Goal: Task Accomplishment & Management: Use online tool/utility

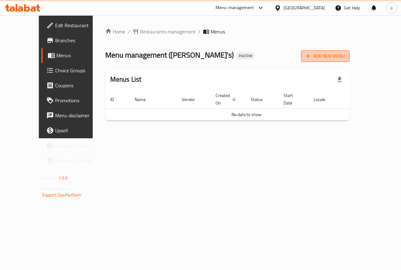
click at [344, 57] on span "Add New Menu" at bounding box center [325, 56] width 38 height 8
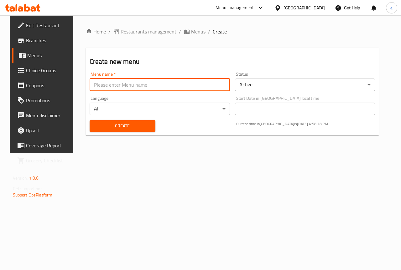
click at [109, 85] on input "text" at bounding box center [160, 85] width 140 height 13
type input "ammar 7520"
click at [122, 127] on span "Create" at bounding box center [123, 126] width 56 height 8
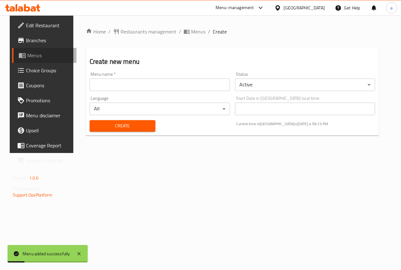
click at [28, 54] on span "Menus" at bounding box center [49, 56] width 44 height 8
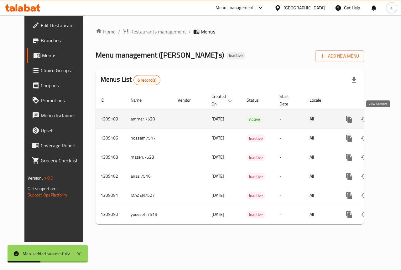
click at [387, 119] on link "enhanced table" at bounding box center [394, 119] width 15 height 15
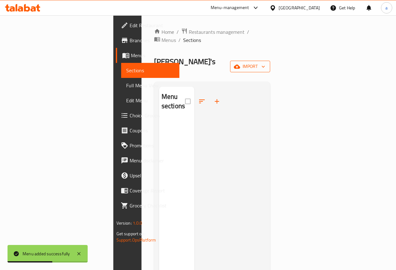
click at [265, 63] on span "import" at bounding box center [250, 67] width 30 height 8
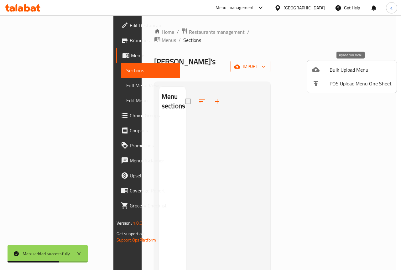
click at [344, 68] on span "Bulk Upload Menu" at bounding box center [360, 70] width 62 height 8
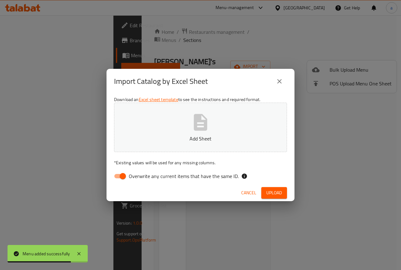
click at [121, 175] on input "Overwrite any current items that have the same ID." at bounding box center [123, 176] width 36 height 12
checkbox input "false"
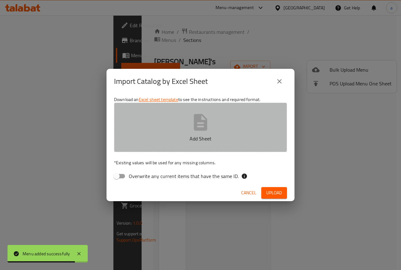
click at [196, 111] on button "Add Sheet" at bounding box center [200, 127] width 173 height 49
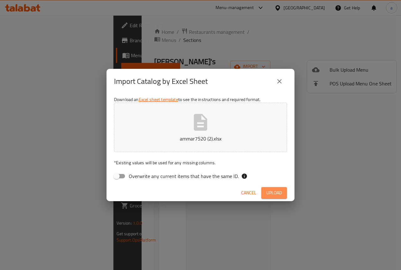
click at [276, 191] on span "Upload" at bounding box center [274, 193] width 16 height 8
click at [282, 79] on icon "close" at bounding box center [279, 82] width 8 height 8
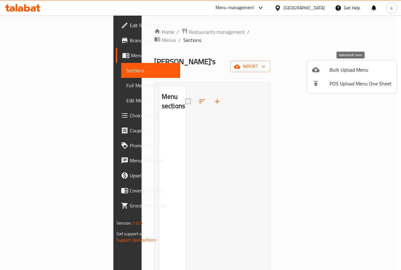
click at [341, 69] on span "Bulk Upload Menu" at bounding box center [360, 70] width 62 height 8
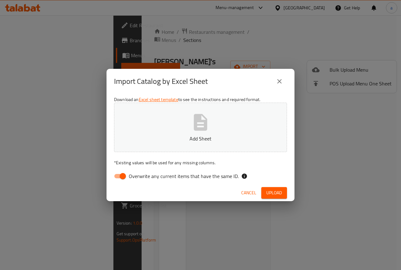
click at [116, 176] on input "Overwrite any current items that have the same ID." at bounding box center [123, 176] width 36 height 12
checkbox input "false"
click at [195, 131] on icon "button" at bounding box center [200, 122] width 20 height 20
click at [272, 193] on span "Upload" at bounding box center [274, 193] width 16 height 8
click at [283, 82] on button "close" at bounding box center [279, 81] width 15 height 15
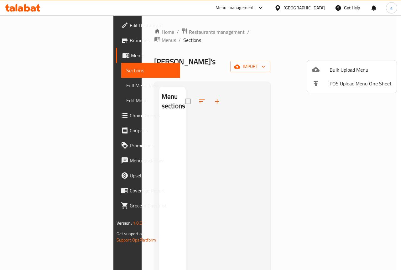
click at [342, 69] on span "Bulk Upload Menu" at bounding box center [360, 70] width 62 height 8
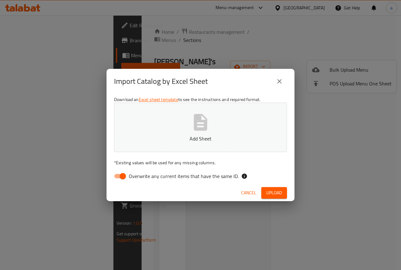
click at [118, 174] on input "Overwrite any current items that have the same ID." at bounding box center [123, 176] width 36 height 12
checkbox input "false"
click at [205, 118] on icon "button" at bounding box center [200, 122] width 13 height 17
click at [271, 190] on span "Upload" at bounding box center [274, 193] width 16 height 8
click at [279, 84] on icon "close" at bounding box center [279, 82] width 8 height 8
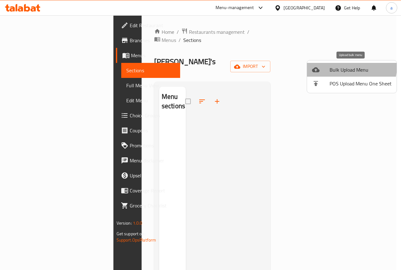
click at [350, 67] on span "Bulk Upload Menu" at bounding box center [360, 70] width 62 height 8
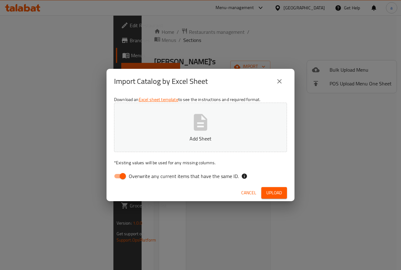
click at [116, 175] on input "Overwrite any current items that have the same ID." at bounding box center [123, 176] width 36 height 12
checkbox input "false"
click at [186, 121] on button "Add Sheet" at bounding box center [200, 127] width 173 height 49
click at [268, 196] on span "Upload" at bounding box center [274, 193] width 16 height 8
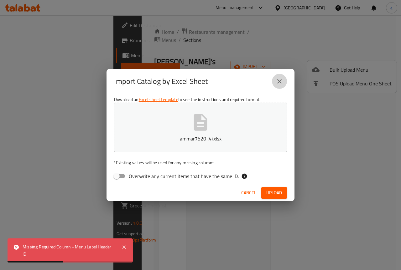
click at [280, 81] on icon "close" at bounding box center [279, 82] width 8 height 8
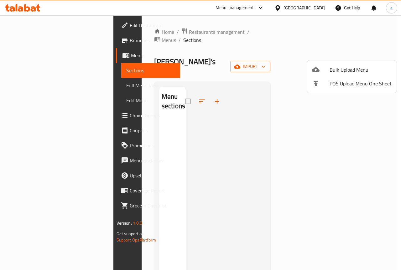
click at [347, 68] on span "Bulk Upload Menu" at bounding box center [360, 70] width 62 height 8
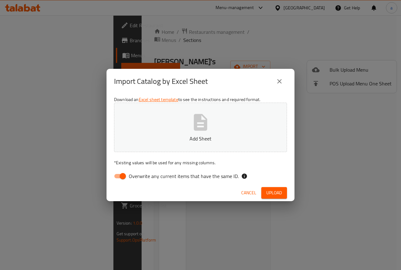
click at [119, 175] on input "Overwrite any current items that have the same ID." at bounding box center [123, 176] width 36 height 12
checkbox input "false"
click at [225, 103] on button "Add Sheet" at bounding box center [200, 127] width 173 height 49
click at [273, 195] on span "Upload" at bounding box center [274, 193] width 16 height 8
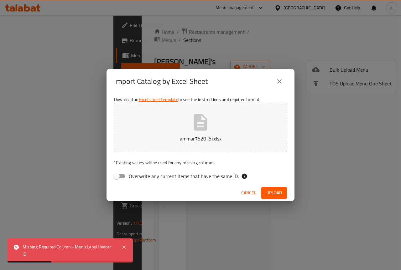
click at [188, 135] on p "ammar7520 (5).xlsx" at bounding box center [200, 139] width 153 height 8
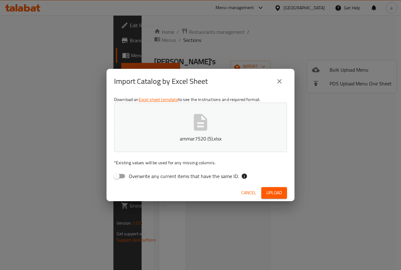
click at [275, 194] on span "Upload" at bounding box center [274, 193] width 16 height 8
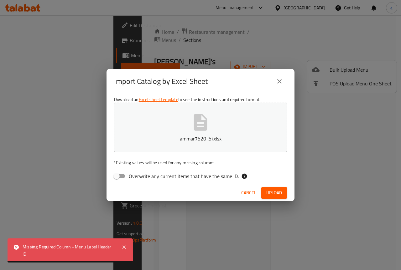
click at [158, 128] on button "ammar7520 (5).xlsx" at bounding box center [200, 127] width 173 height 49
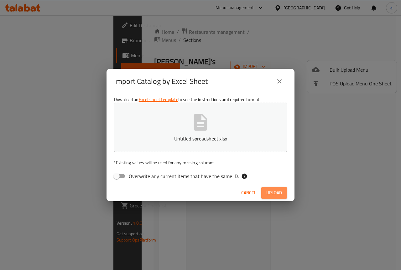
click at [270, 192] on span "Upload" at bounding box center [274, 193] width 16 height 8
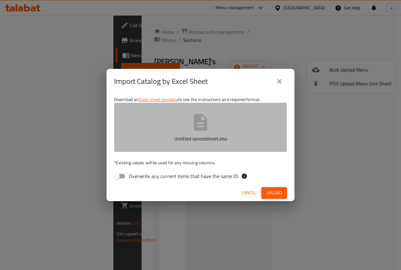
click at [200, 141] on p "Untitled spreadsheet.xlsx" at bounding box center [200, 139] width 153 height 8
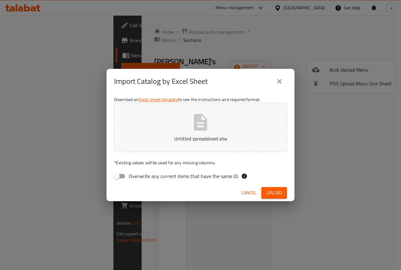
click at [90, 14] on div "Import Catalog by Excel Sheet Download an Excel sheet template to see the instr…" at bounding box center [200, 135] width 401 height 270
click at [272, 188] on button "Upload" at bounding box center [274, 193] width 26 height 12
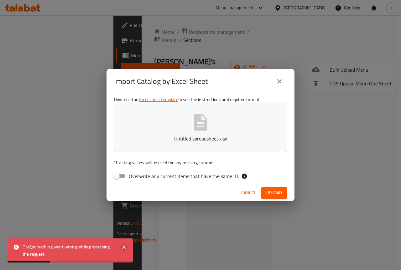
click at [125, 246] on icon at bounding box center [124, 248] width 8 height 8
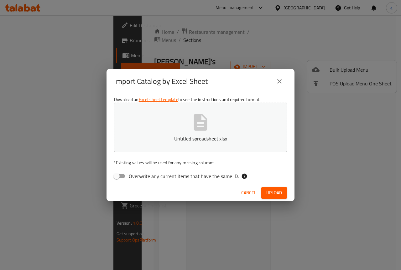
click at [198, 120] on icon "button" at bounding box center [200, 122] width 13 height 17
click at [273, 192] on span "Upload" at bounding box center [274, 193] width 16 height 8
